Goal: Task Accomplishment & Management: Use online tool/utility

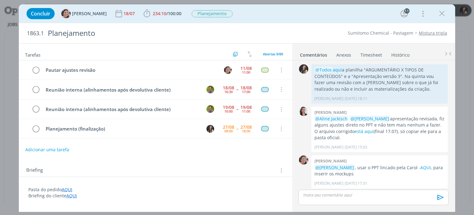
scroll to position [789, 0]
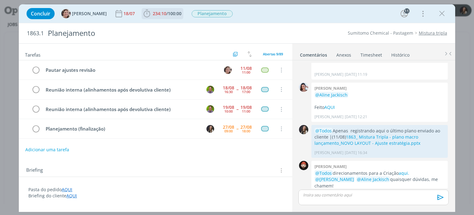
click at [153, 15] on span "234:10" at bounding box center [160, 13] width 14 height 6
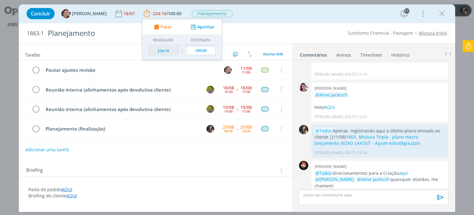
click at [466, 45] on icon at bounding box center [468, 46] width 11 height 12
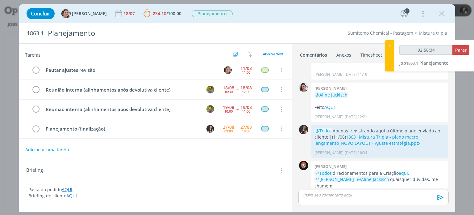
type input "02:58:35"
click at [467, 51] on span "Parar" at bounding box center [460, 50] width 11 height 6
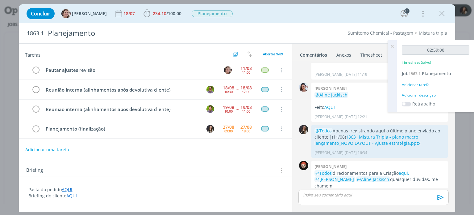
click at [417, 84] on div "Adicionar tarefa" at bounding box center [436, 85] width 68 height 6
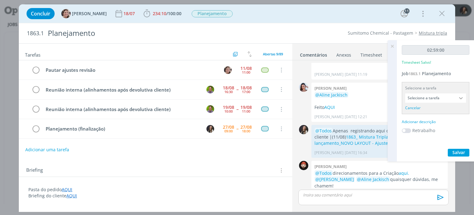
click at [419, 96] on input "Selecione a tarefa" at bounding box center [435, 97] width 61 height 9
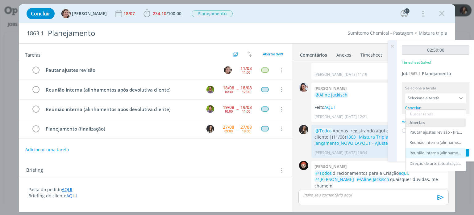
scroll to position [31, 0]
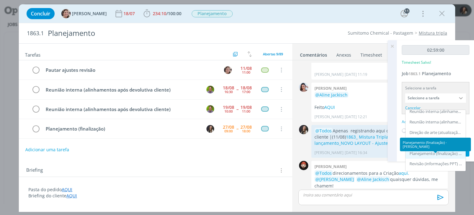
click at [437, 153] on div "Planejamento (finalização) - [PERSON_NAME]" at bounding box center [436, 153] width 53 height 5
type input "Planejamento (finalização)"
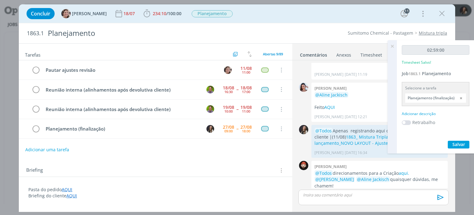
click at [427, 113] on div "Adicionar descrição" at bounding box center [436, 114] width 68 height 6
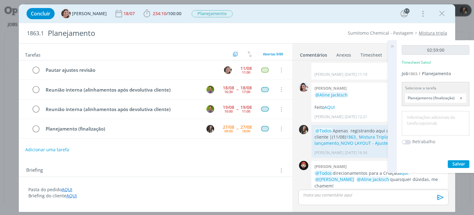
click at [421, 119] on textarea at bounding box center [436, 123] width 65 height 22
type textarea "ajustes após check 2"
click at [457, 163] on span "Salvar" at bounding box center [459, 164] width 13 height 6
click at [456, 163] on span "Salvar" at bounding box center [459, 164] width 13 height 6
click at [393, 45] on icon at bounding box center [392, 46] width 11 height 12
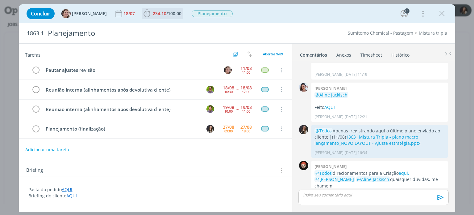
click at [153, 14] on span "234:10" at bounding box center [160, 13] width 14 height 6
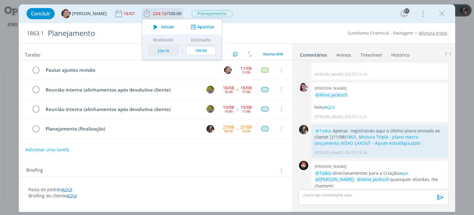
click at [161, 27] on span "Iniciar" at bounding box center [167, 27] width 13 height 4
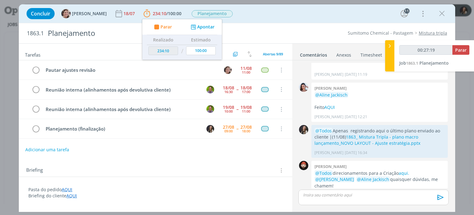
type input "00:28:19"
